Goal: Obtain resource: Download file/media

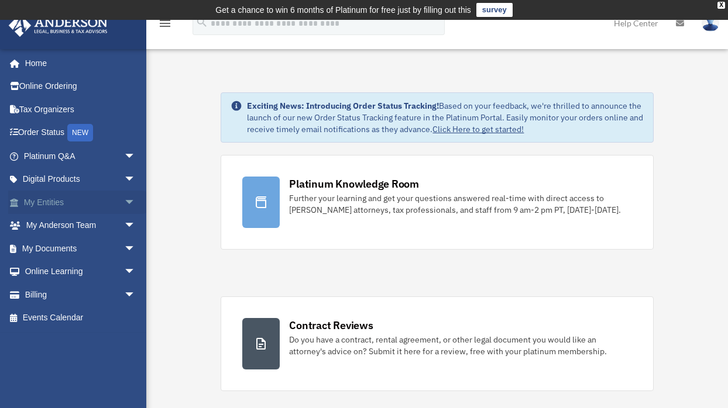
click at [124, 204] on span "arrow_drop_down" at bounding box center [135, 203] width 23 height 24
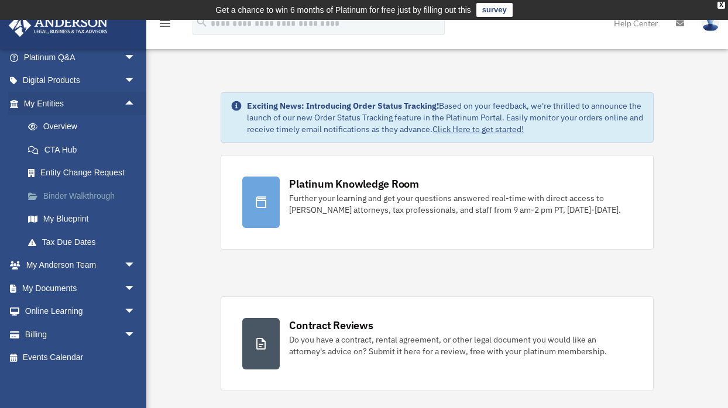
scroll to position [101, 0]
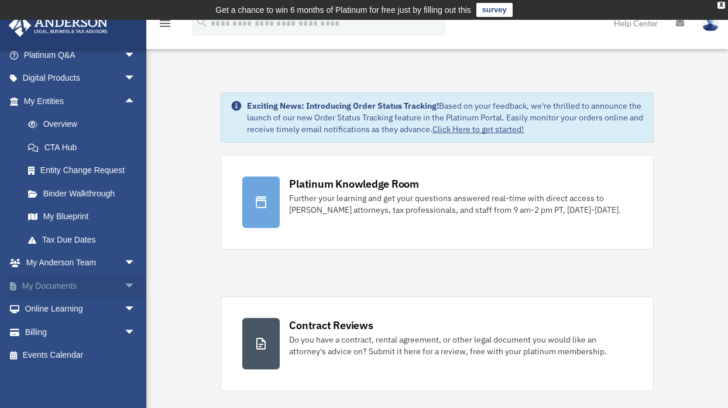
click at [124, 286] on span "arrow_drop_down" at bounding box center [135, 286] width 23 height 24
click at [47, 309] on link "Box" at bounding box center [84, 309] width 137 height 23
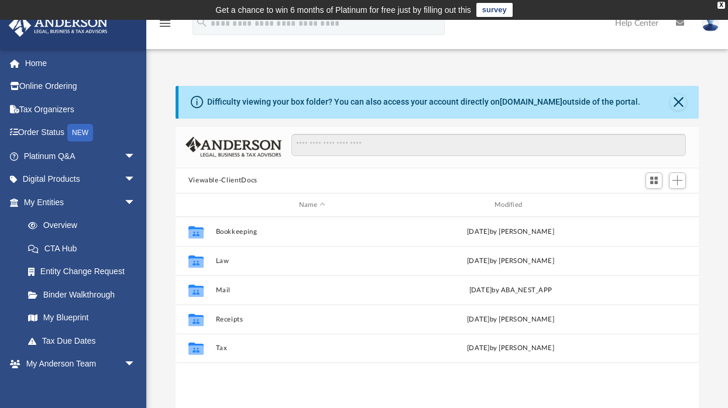
scroll to position [259, 517]
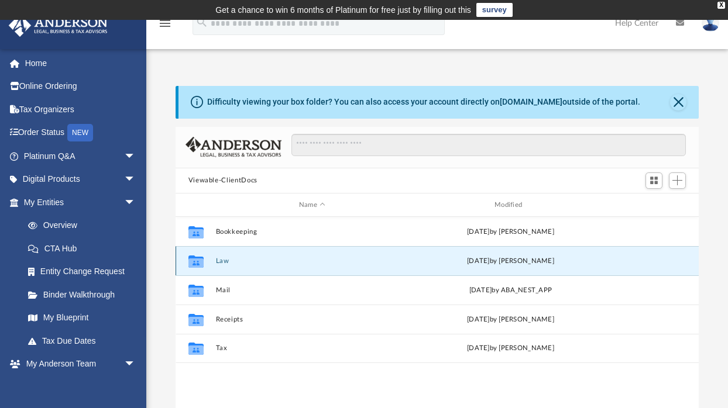
click at [225, 265] on button "Law" at bounding box center [311, 262] width 193 height 8
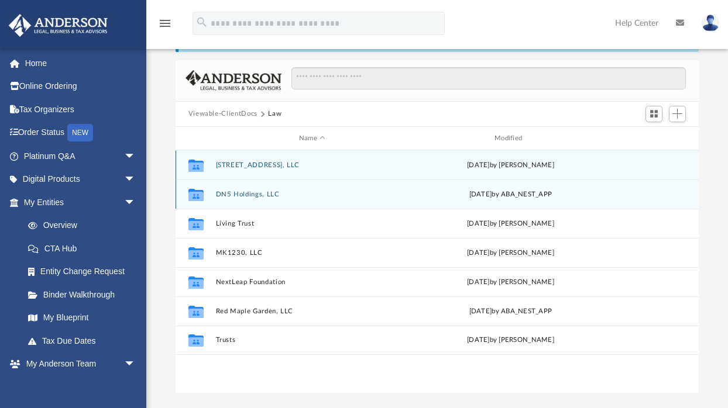
scroll to position [94, 0]
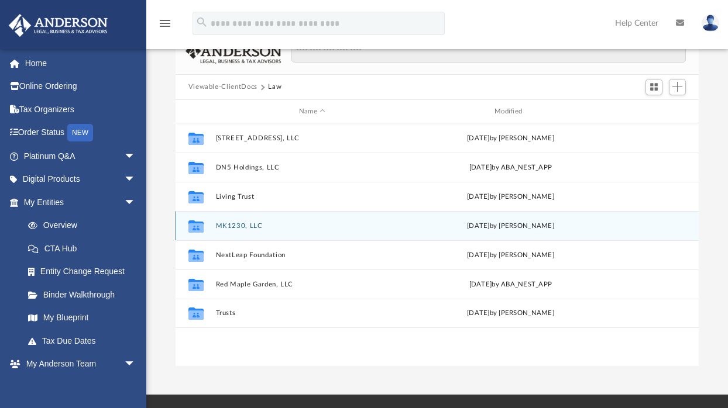
click at [235, 225] on button "MK1230, LLC" at bounding box center [311, 226] width 193 height 8
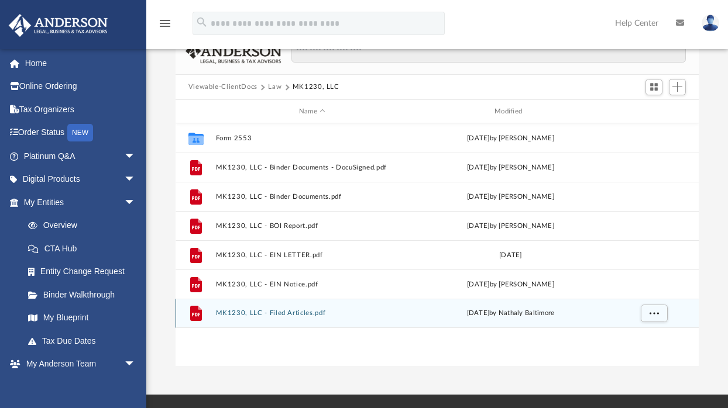
click at [283, 314] on button "MK1230, LLC - Filed Articles.pdf" at bounding box center [311, 314] width 193 height 8
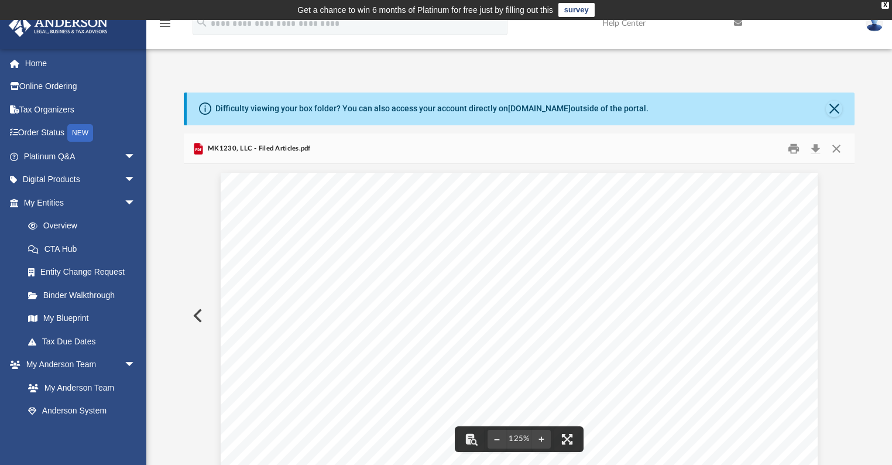
scroll to position [0, 0]
click at [734, 147] on button "Download" at bounding box center [815, 148] width 21 height 18
click at [734, 149] on button "Close" at bounding box center [836, 148] width 21 height 18
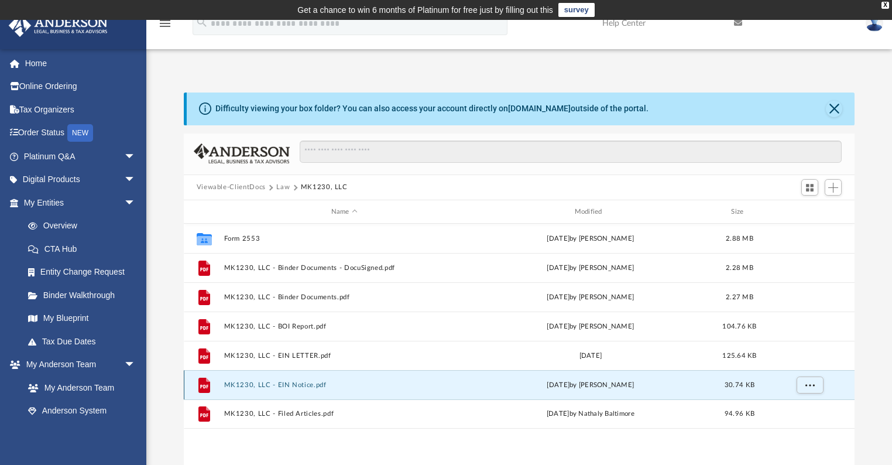
click at [283, 386] on button "MK1230, LLC - EIN Notice.pdf" at bounding box center [344, 385] width 241 height 8
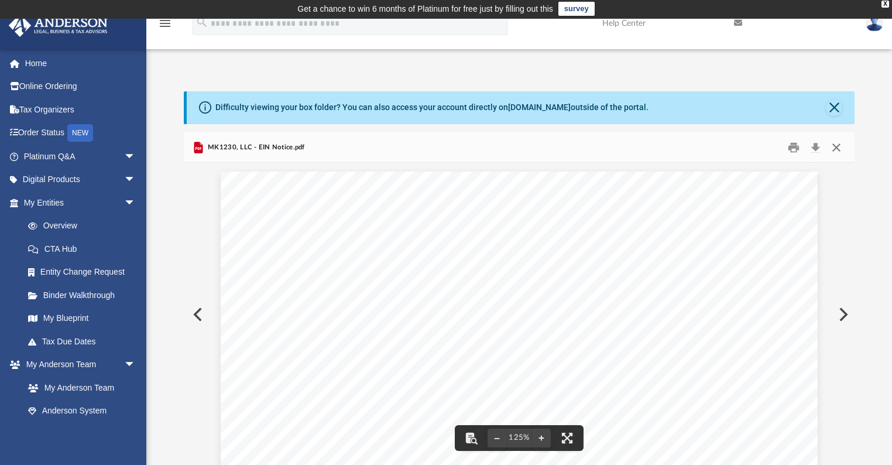
click at [734, 146] on button "Close" at bounding box center [836, 147] width 21 height 18
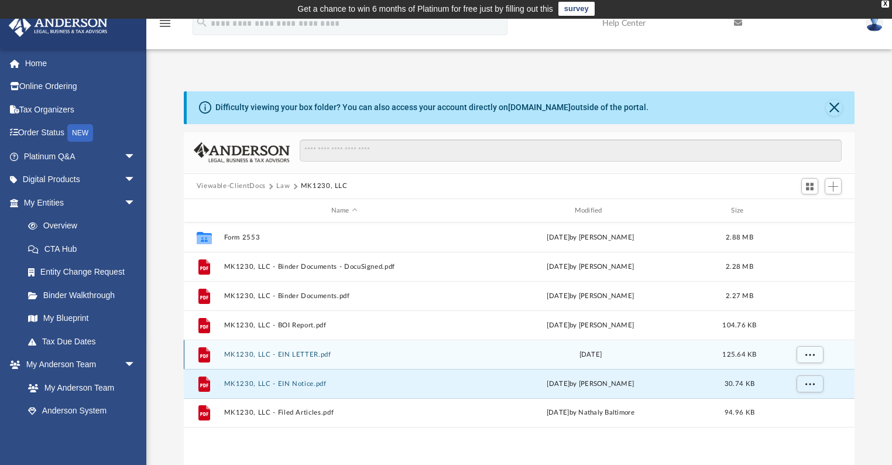
click at [272, 355] on button "MK1230, LLC - EIN LETTER.pdf" at bounding box center [344, 355] width 241 height 8
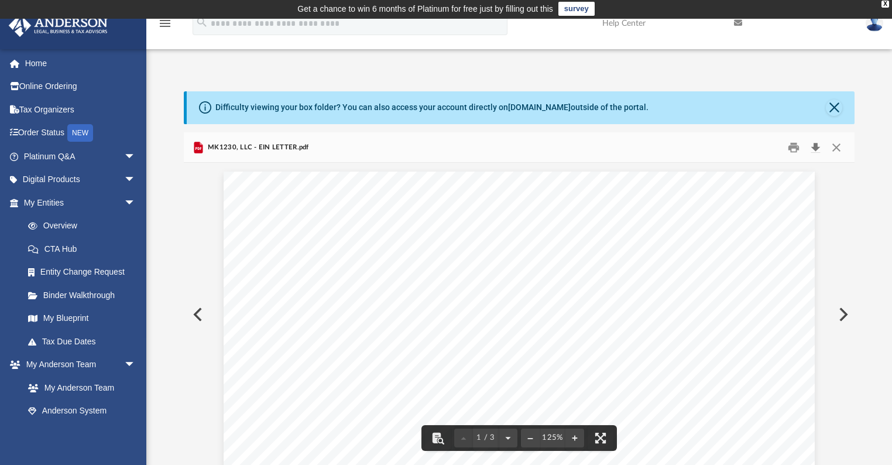
click at [734, 149] on button "Download" at bounding box center [815, 147] width 21 height 18
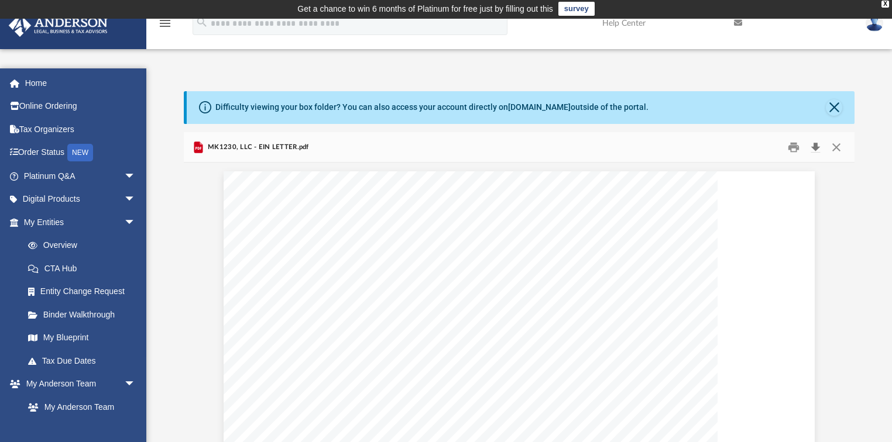
scroll to position [259, 664]
